Goal: Complete application form: Complete application form

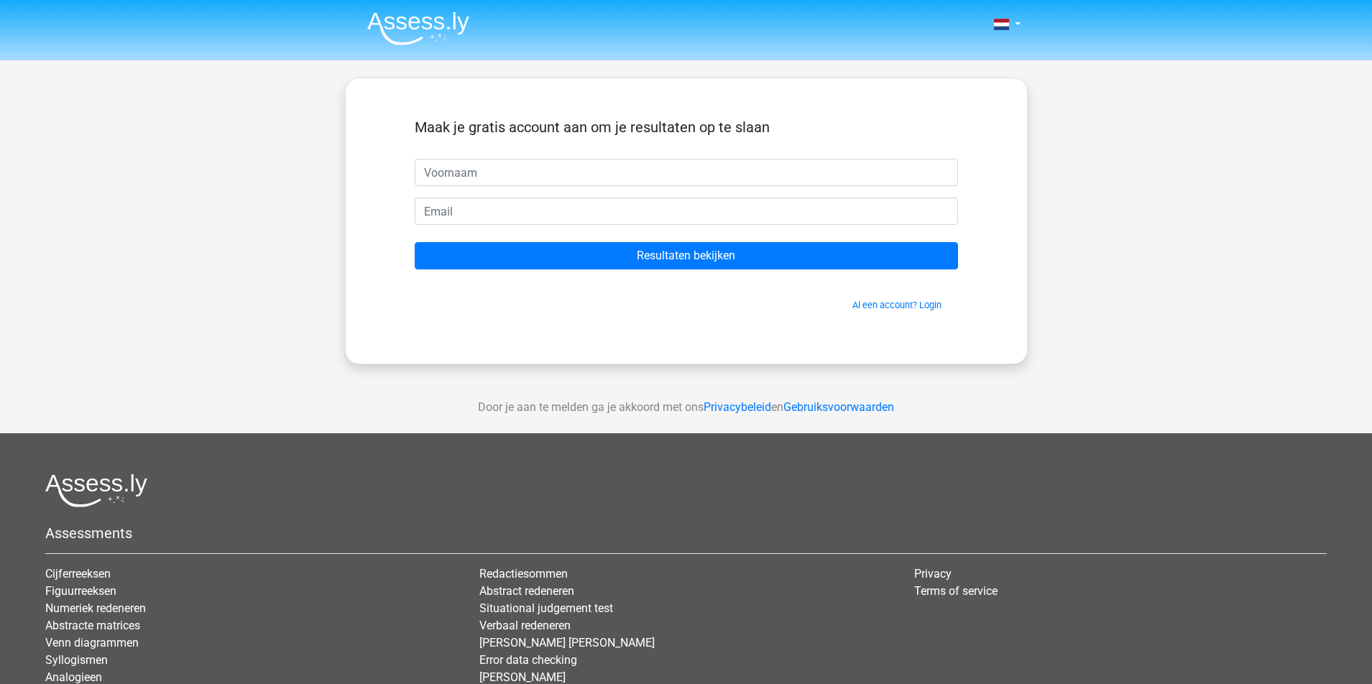
click at [623, 165] on input "text" at bounding box center [686, 172] width 543 height 27
type input "aradhana"
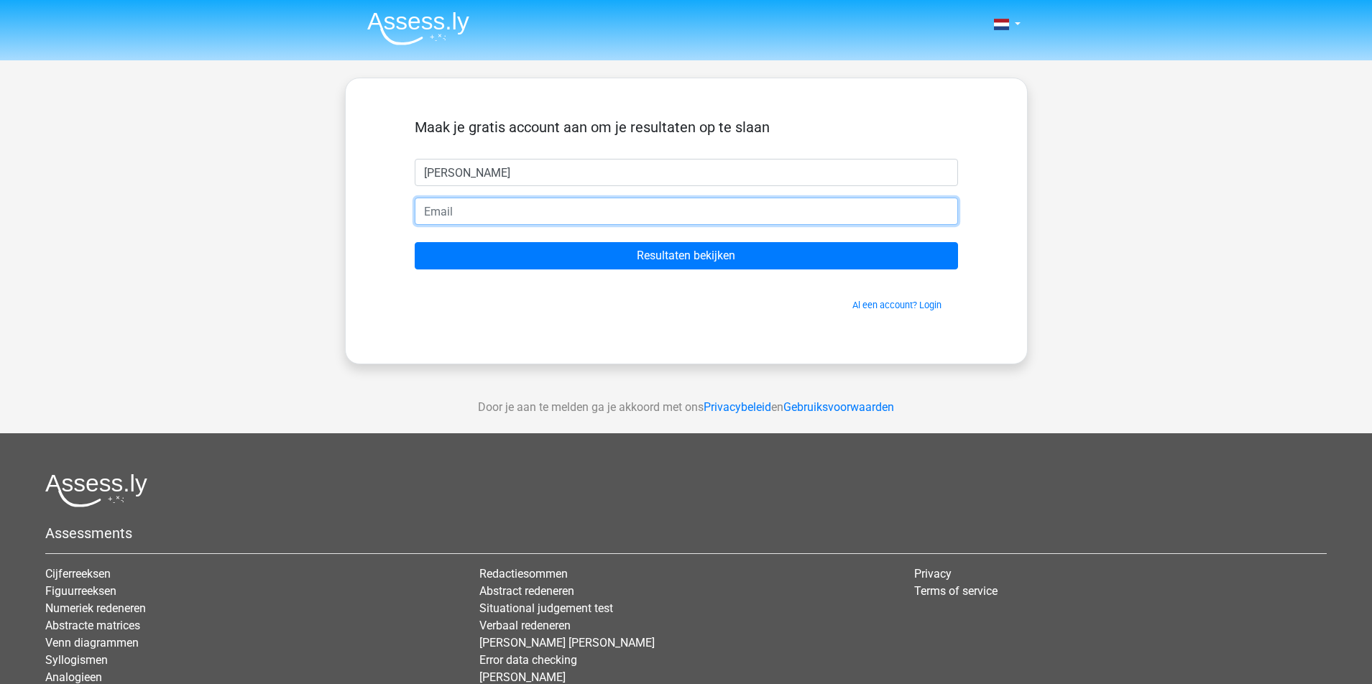
click at [708, 218] on input "email" at bounding box center [686, 211] width 543 height 27
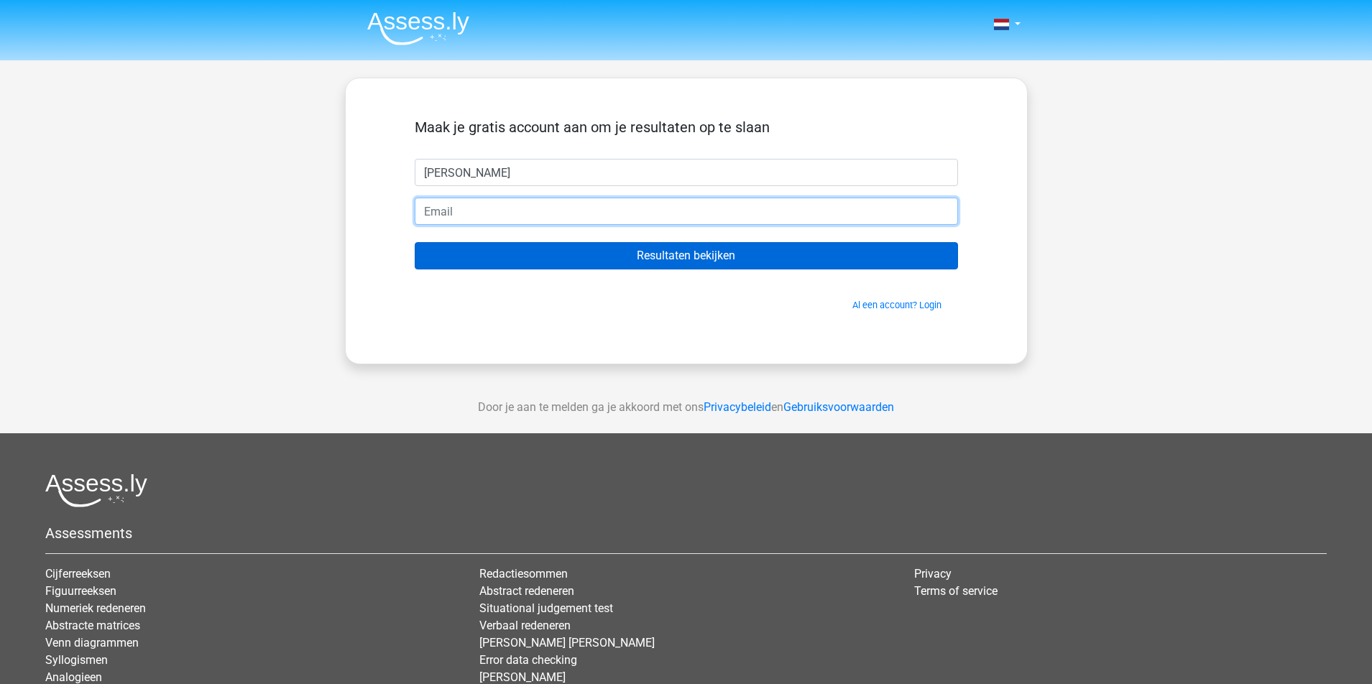
type input "Aradhanaklein@gmail.com"
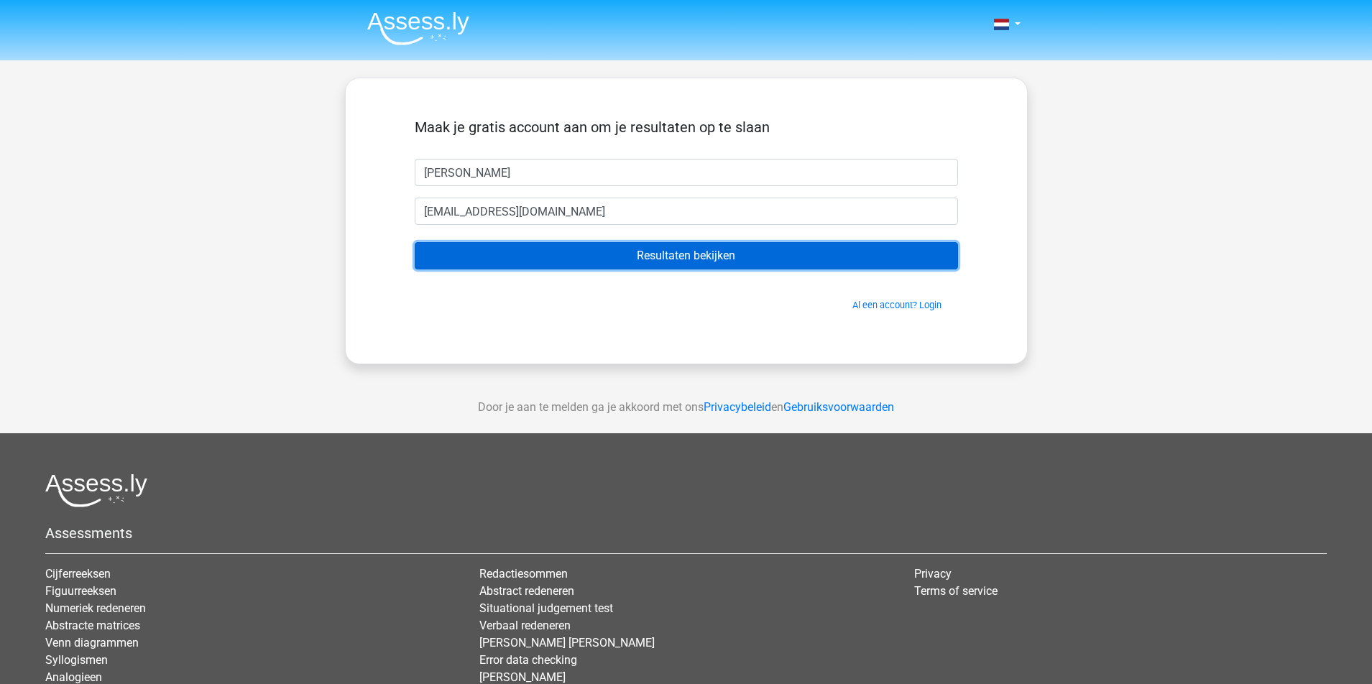
click at [684, 255] on input "Resultaten bekijken" at bounding box center [686, 255] width 543 height 27
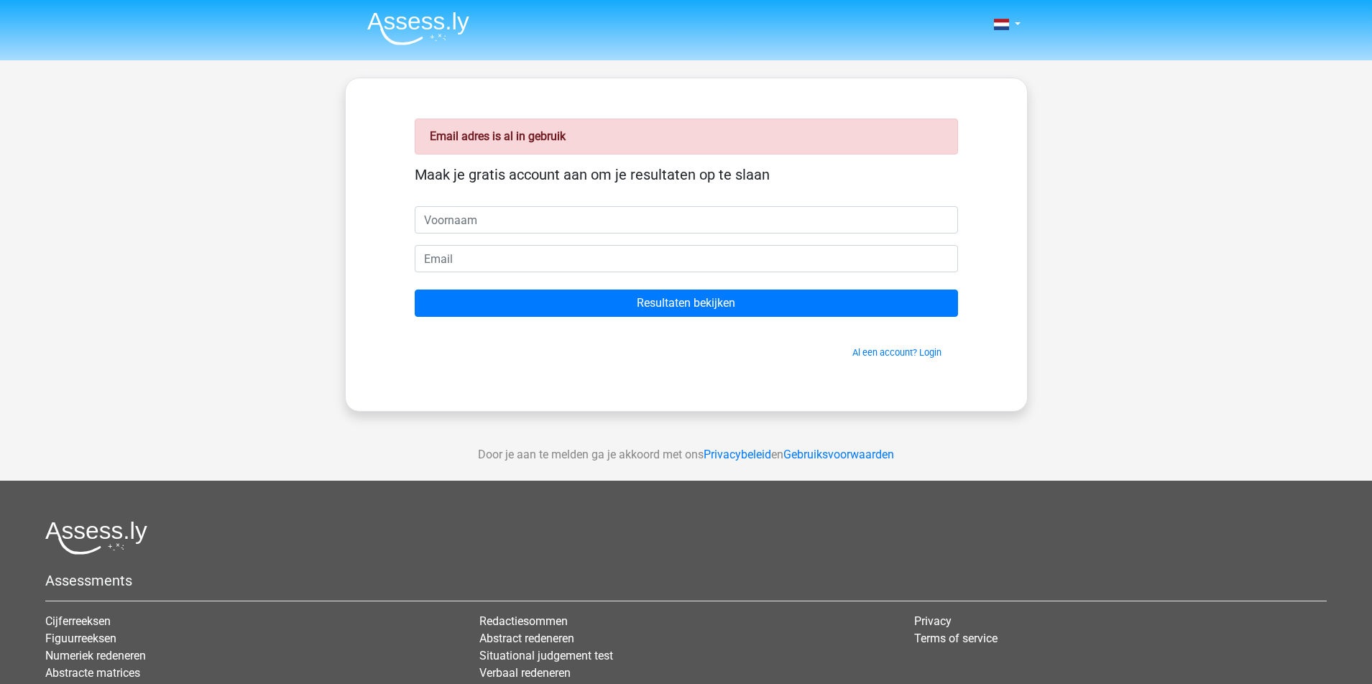
click at [574, 210] on input "text" at bounding box center [686, 219] width 543 height 27
type input "aradhana"
click at [533, 267] on input "email" at bounding box center [686, 258] width 543 height 27
type input "aradhanaklein@gmail.com"
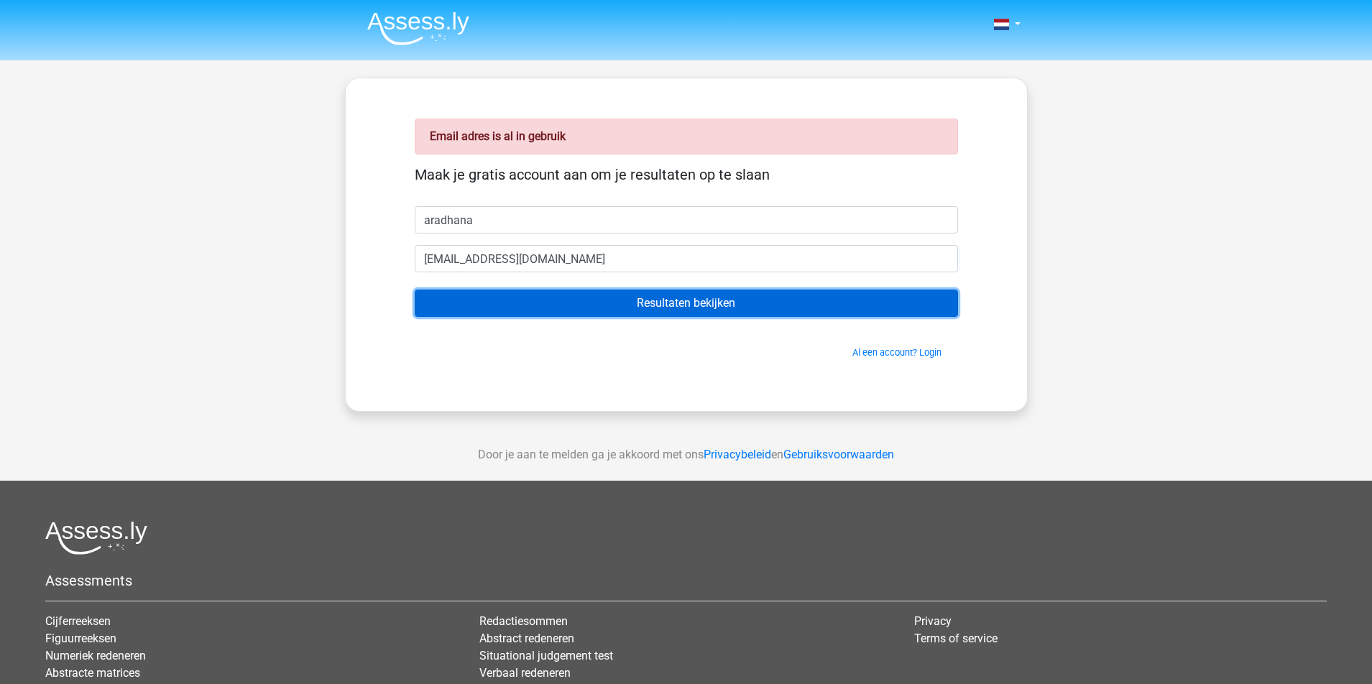
click at [564, 297] on input "Resultaten bekijken" at bounding box center [686, 303] width 543 height 27
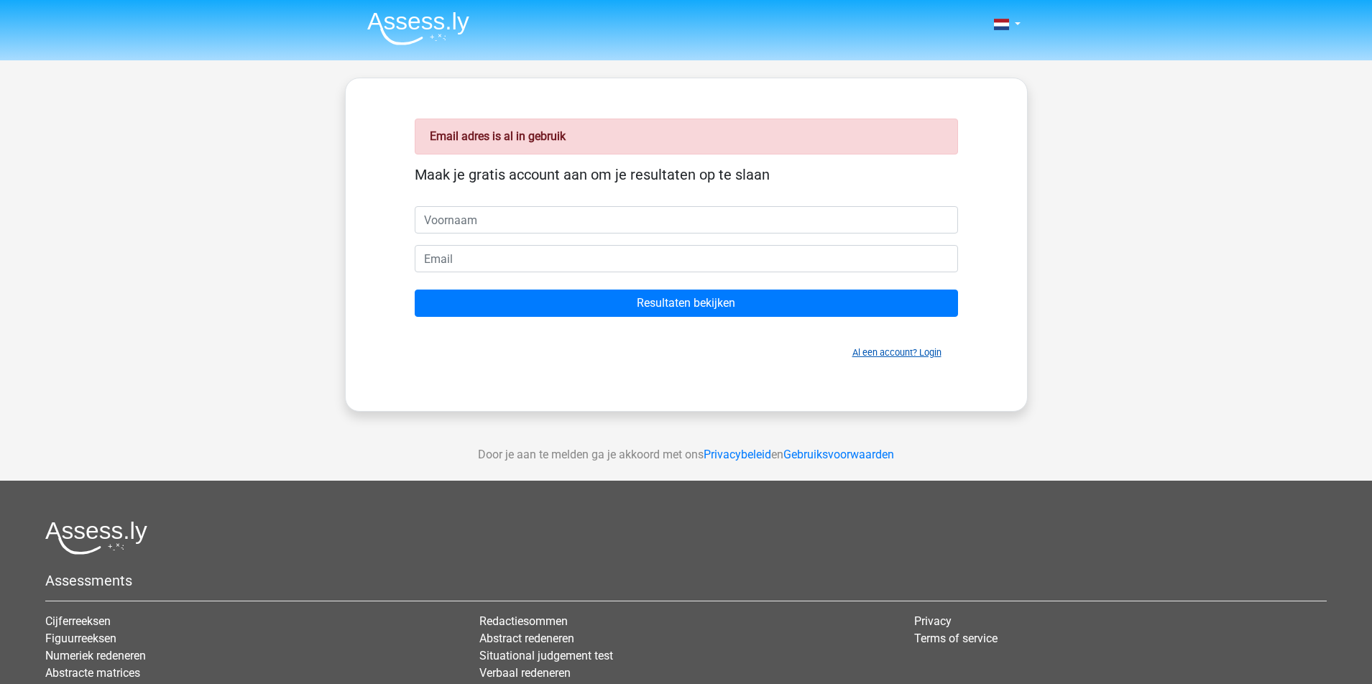
click at [914, 357] on link "Al een account? Login" at bounding box center [897, 352] width 89 height 11
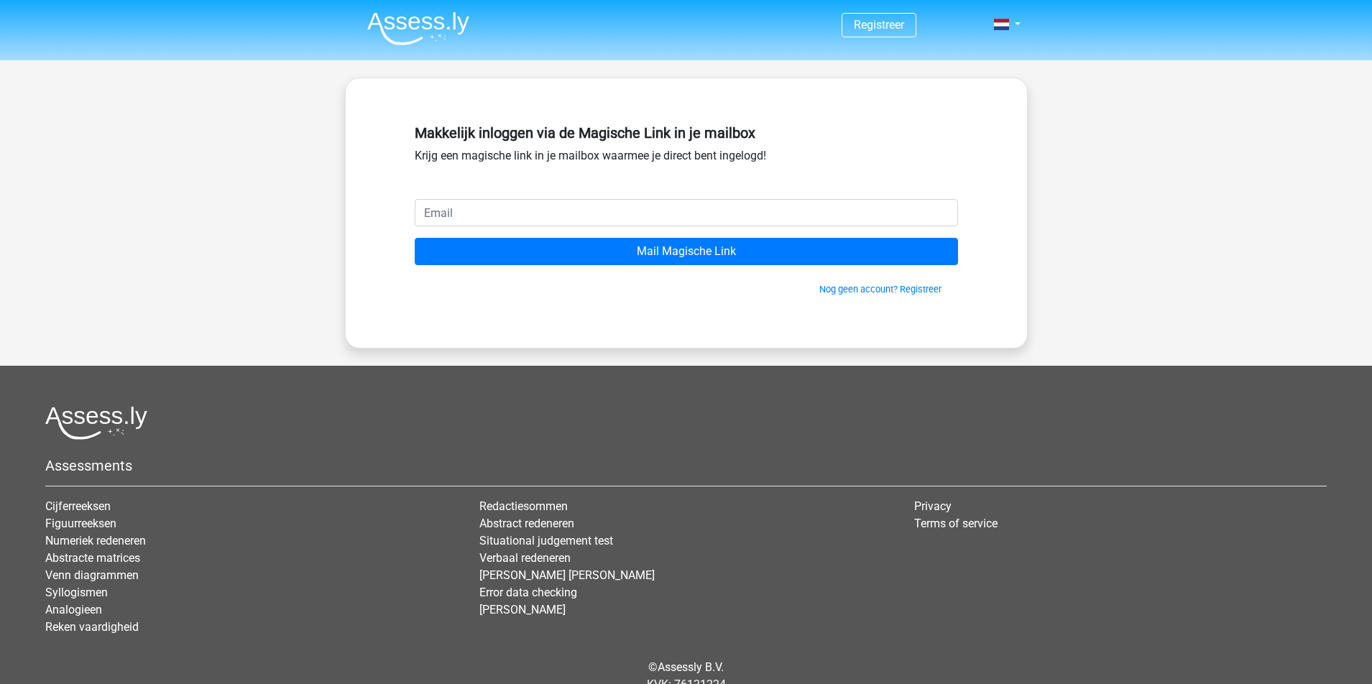
click at [768, 213] on input "email" at bounding box center [686, 212] width 543 height 27
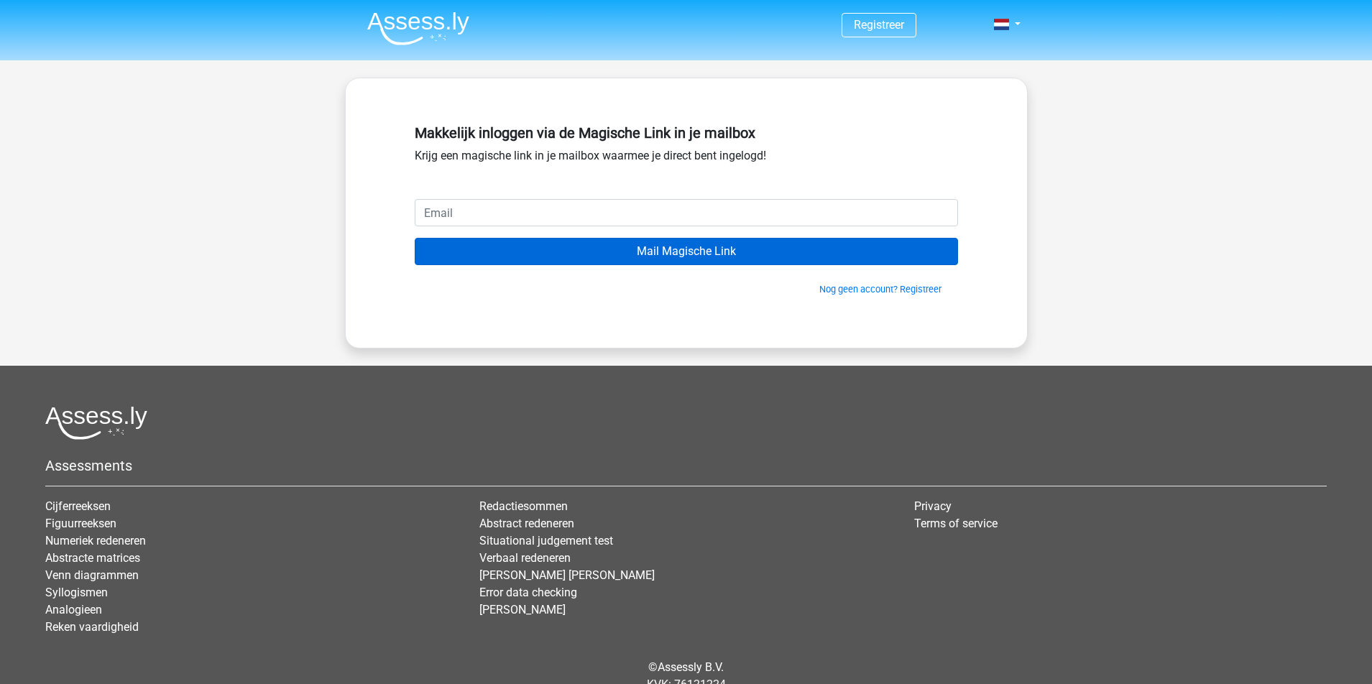
type input "[EMAIL_ADDRESS][DOMAIN_NAME]"
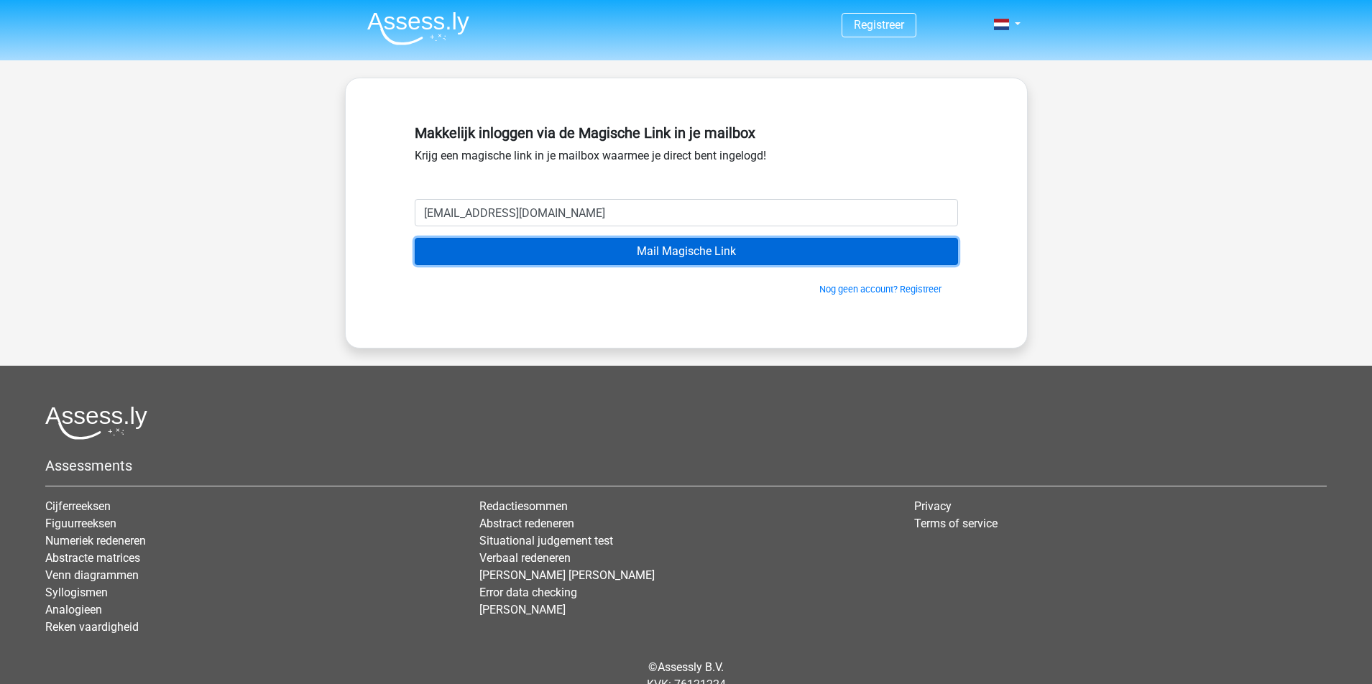
click at [670, 252] on input "Mail Magische Link" at bounding box center [686, 251] width 543 height 27
